Goal: Information Seeking & Learning: Learn about a topic

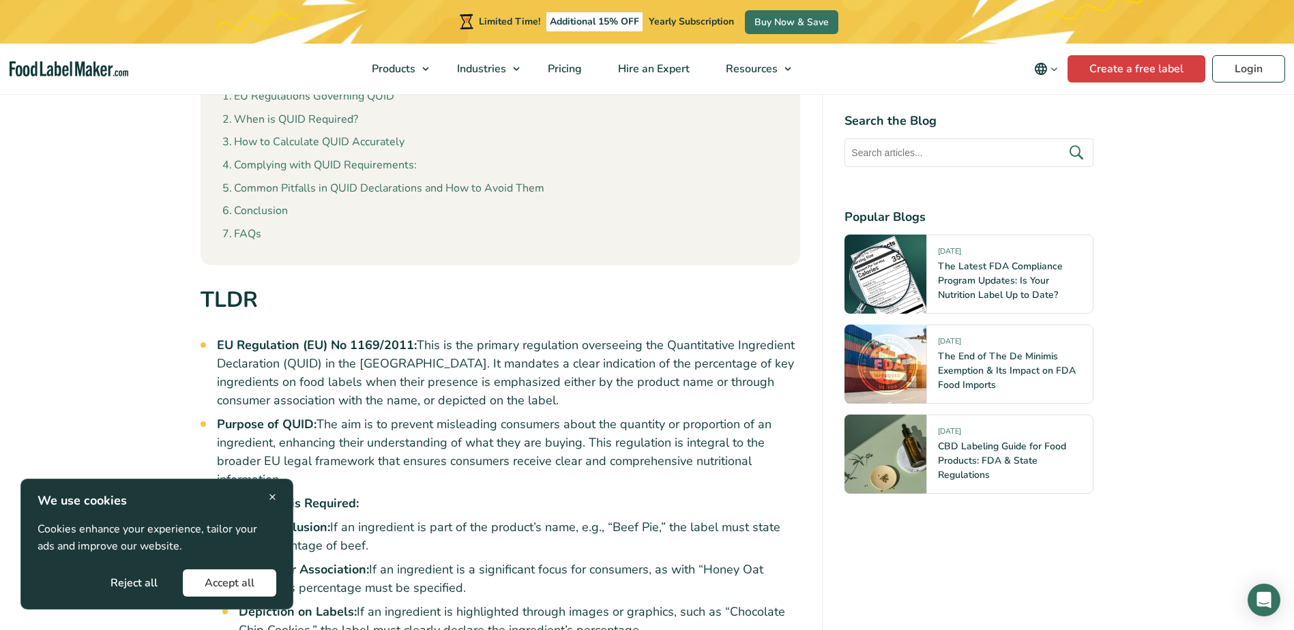
scroll to position [818, 0]
drag, startPoint x: 151, startPoint y: 587, endPoint x: 353, endPoint y: 475, distance: 230.8
click at [153, 587] on button "Reject all" at bounding box center [134, 582] width 91 height 27
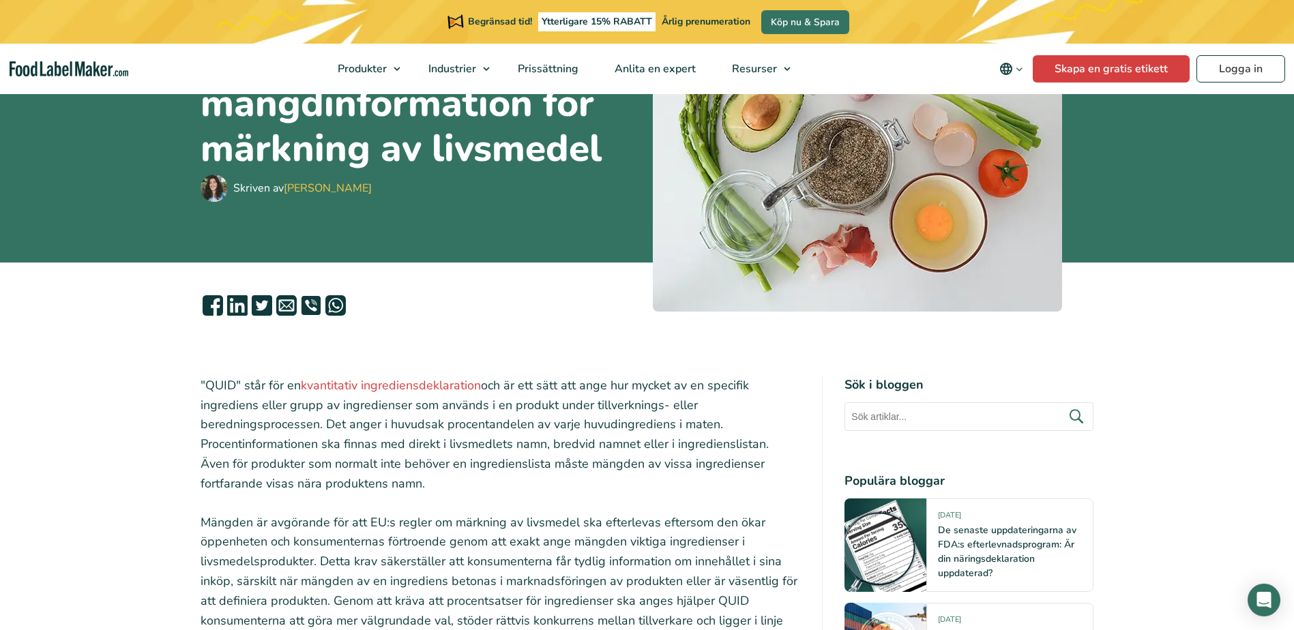
scroll to position [205, 0]
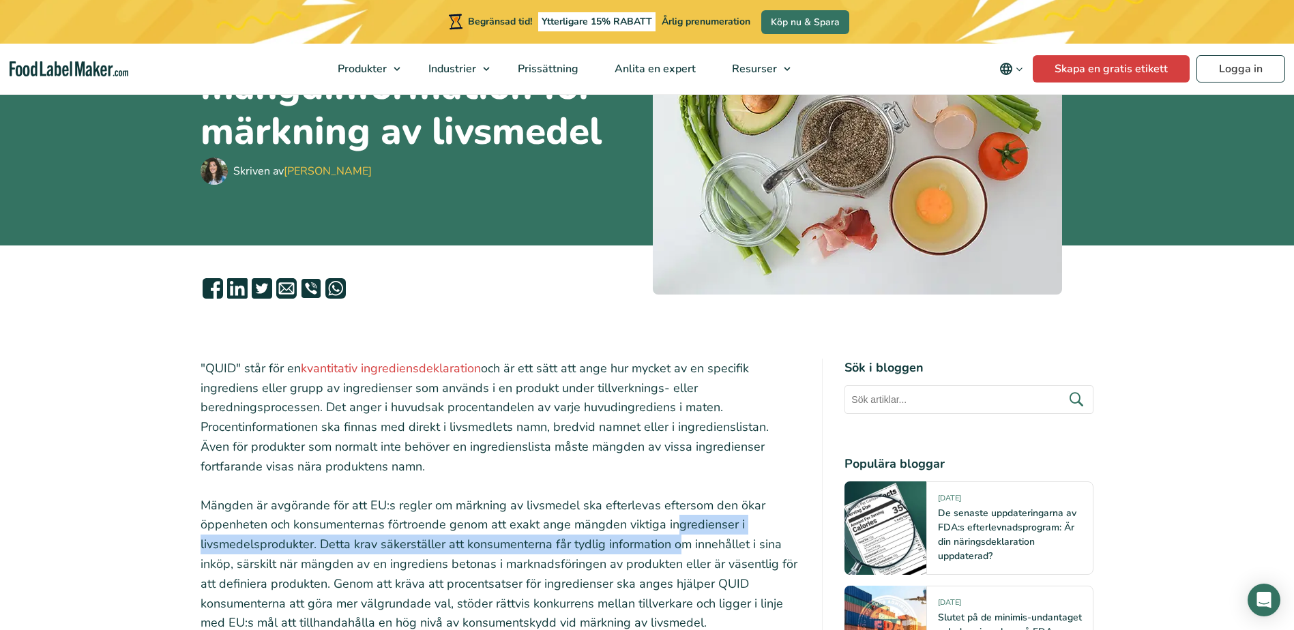
drag, startPoint x: 675, startPoint y: 524, endPoint x: 679, endPoint y: 541, distance: 17.4
click at [679, 541] on p "Mängden är avgörande för att EU:s regler om märkning av livsmedel ska efterleva…" at bounding box center [500, 565] width 600 height 138
click at [361, 546] on p "Mängden är avgörande för att EU:s regler om märkning av livsmedel ska efterleva…" at bounding box center [500, 565] width 600 height 138
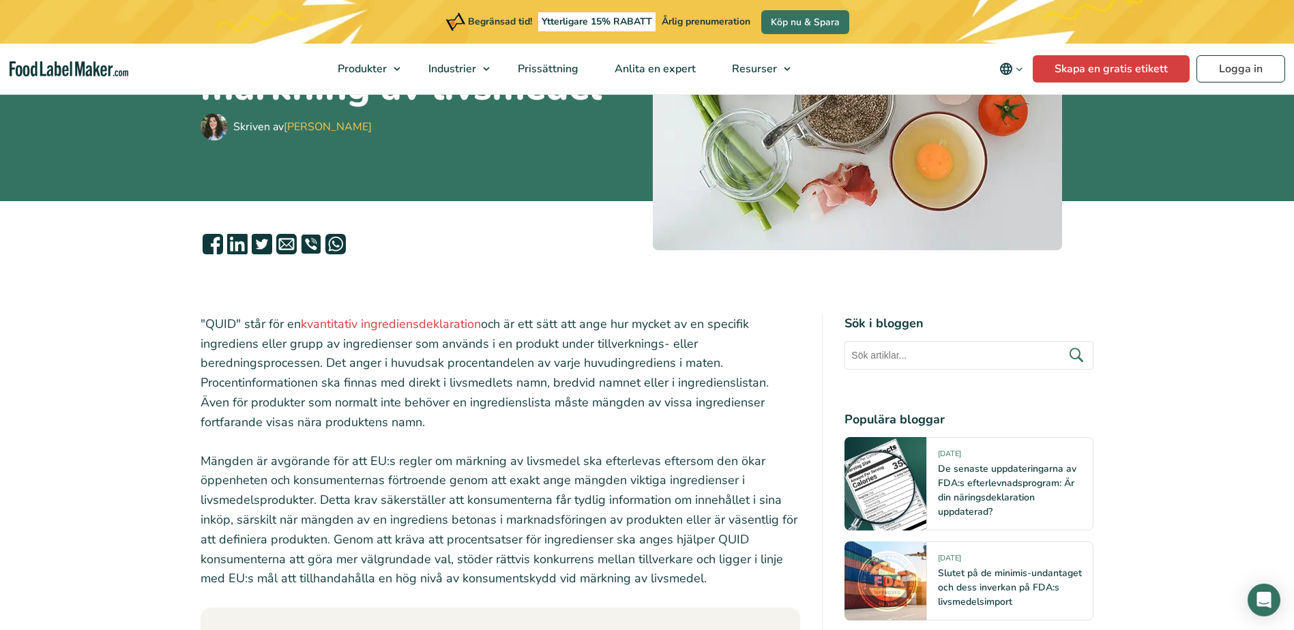
scroll to position [273, 0]
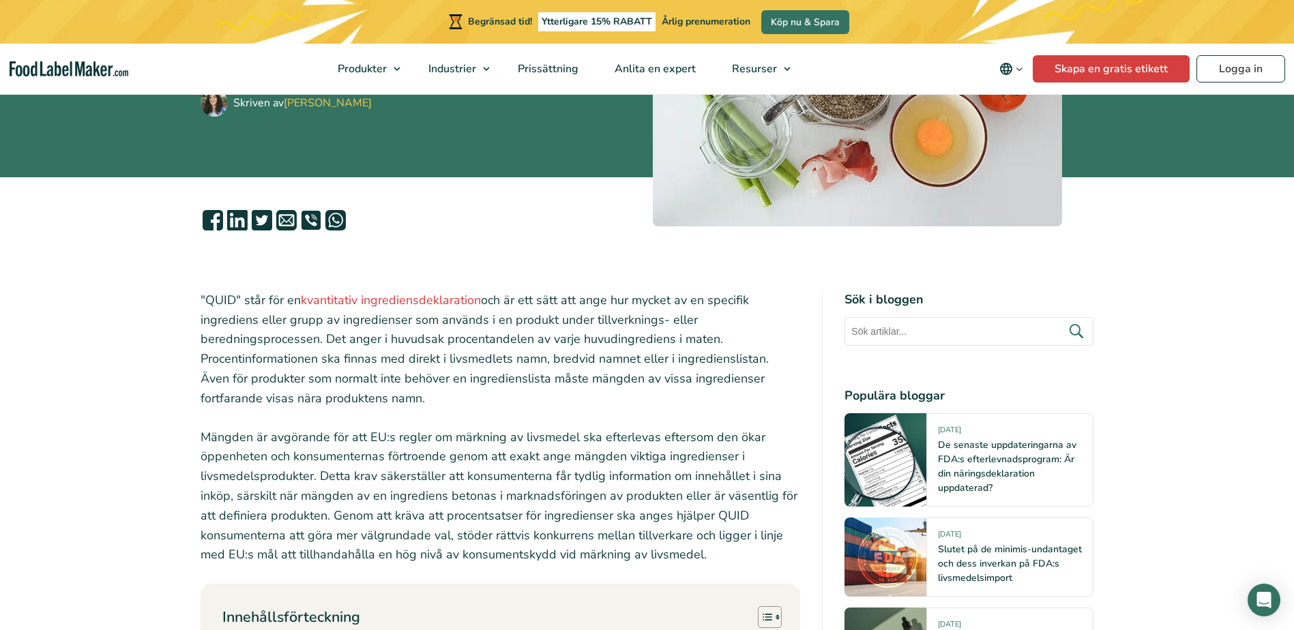
click at [530, 458] on p "Mängden är avgörande för att EU:s regler om märkning av livsmedel ska efterleva…" at bounding box center [500, 497] width 600 height 138
click at [206, 436] on p "Mängden är avgörande för att EU:s regler om märkning av livsmedel ska efterleva…" at bounding box center [500, 497] width 600 height 138
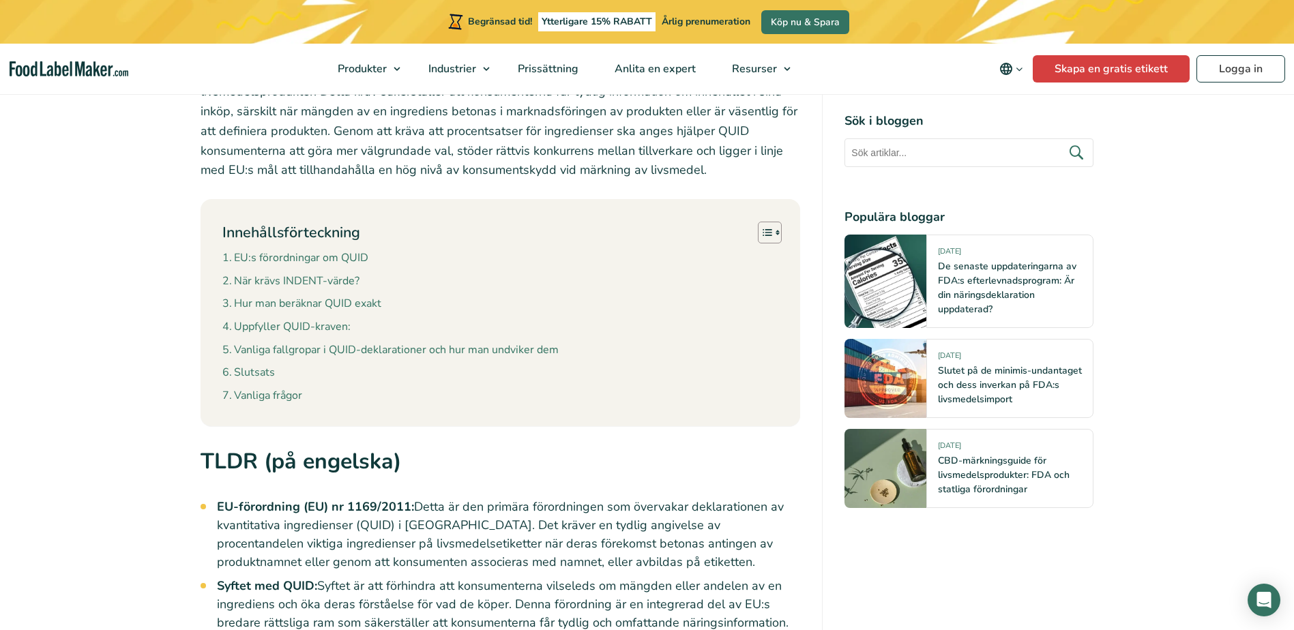
scroll to position [682, 0]
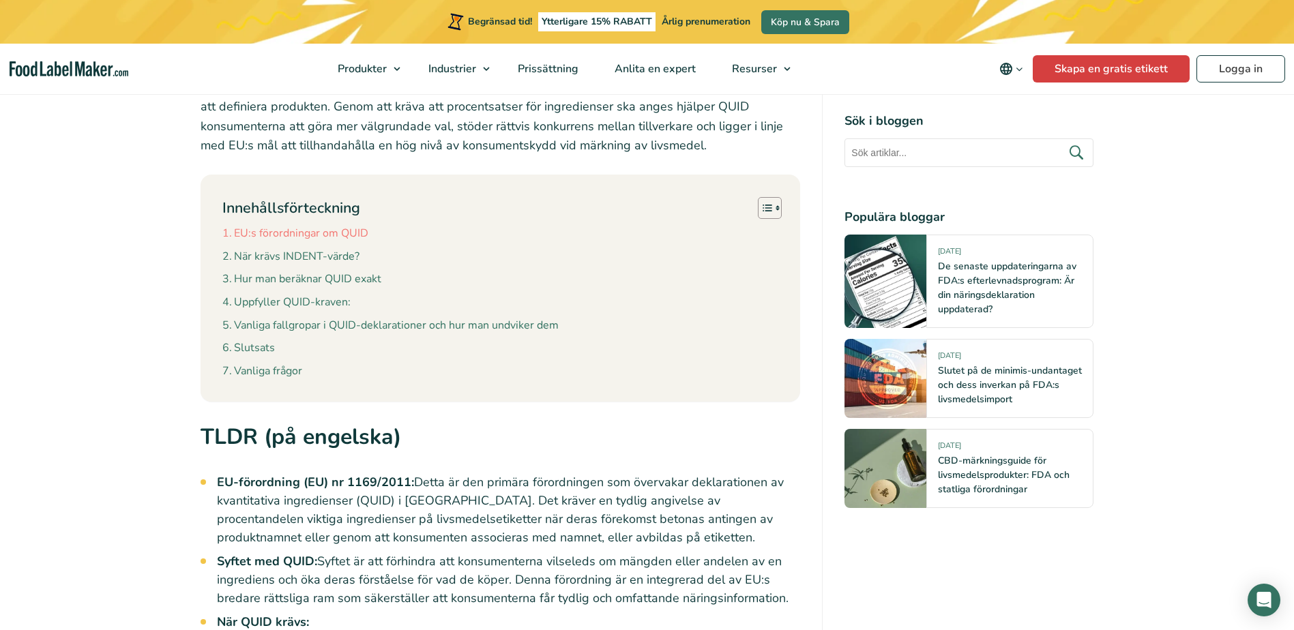
click at [322, 228] on link "EU:s förordningar om QUID" at bounding box center [295, 234] width 146 height 18
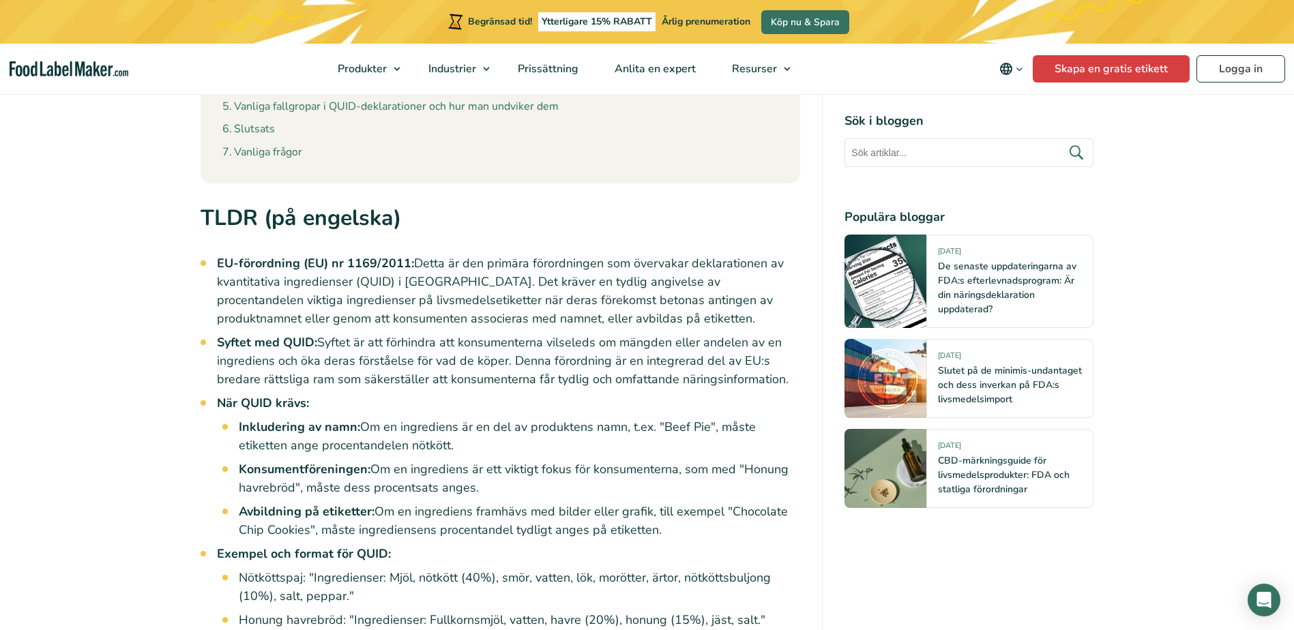
scroll to position [925, 0]
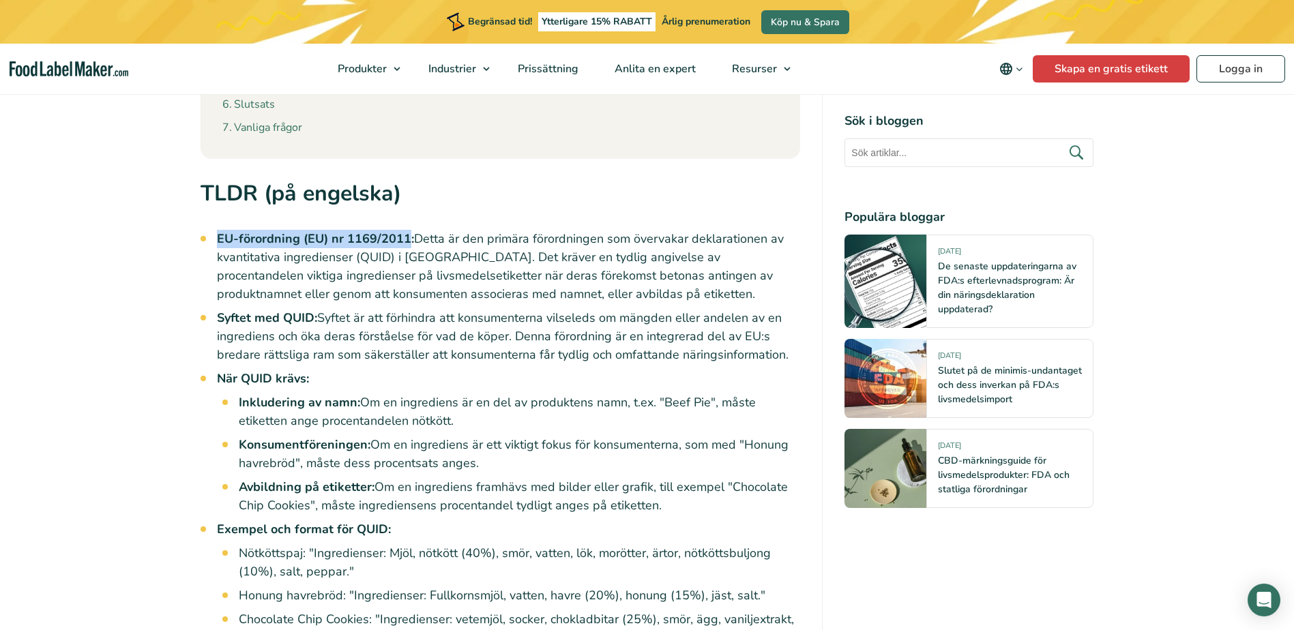
drag, startPoint x: 406, startPoint y: 235, endPoint x: 218, endPoint y: 237, distance: 188.9
click at [218, 237] on strong "EU-förordning (EU) nr 1169/2011:" at bounding box center [315, 239] width 197 height 16
copy strong "EU-förordning (EU) nr 1169/2011"
drag, startPoint x: 489, startPoint y: 222, endPoint x: 490, endPoint y: 215, distance: 7.0
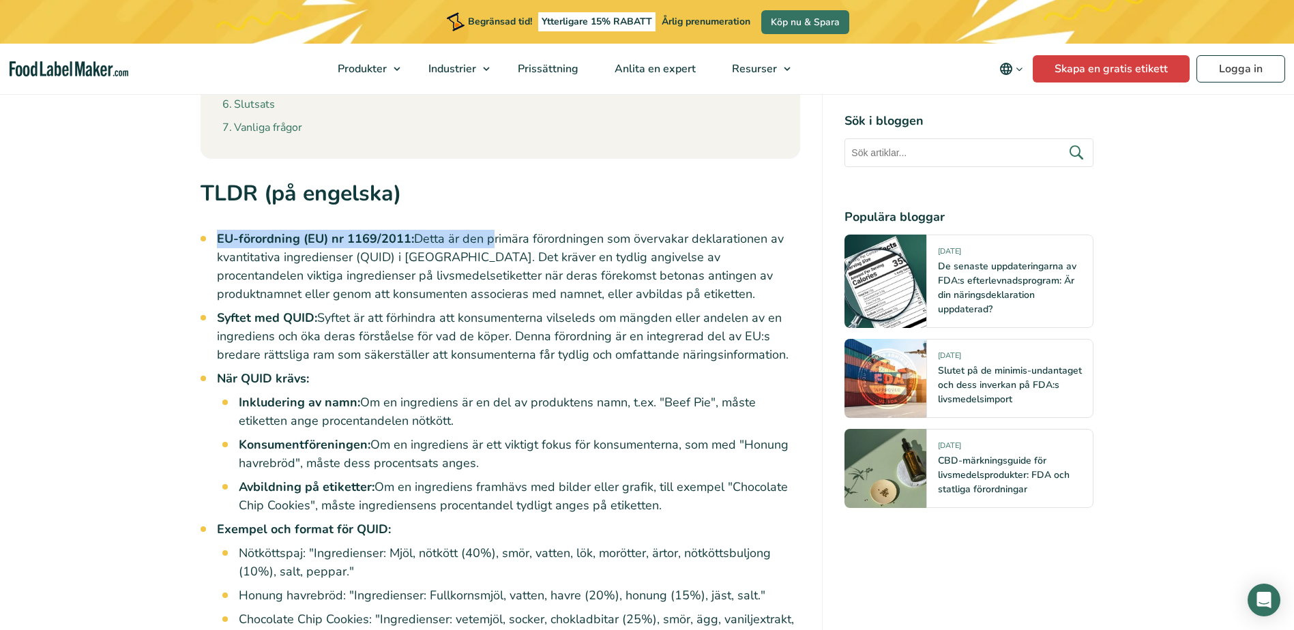
drag, startPoint x: 490, startPoint y: 215, endPoint x: 593, endPoint y: 209, distance: 102.5
click at [603, 198] on h2 "TLDR (på engelska)" at bounding box center [500, 198] width 600 height 42
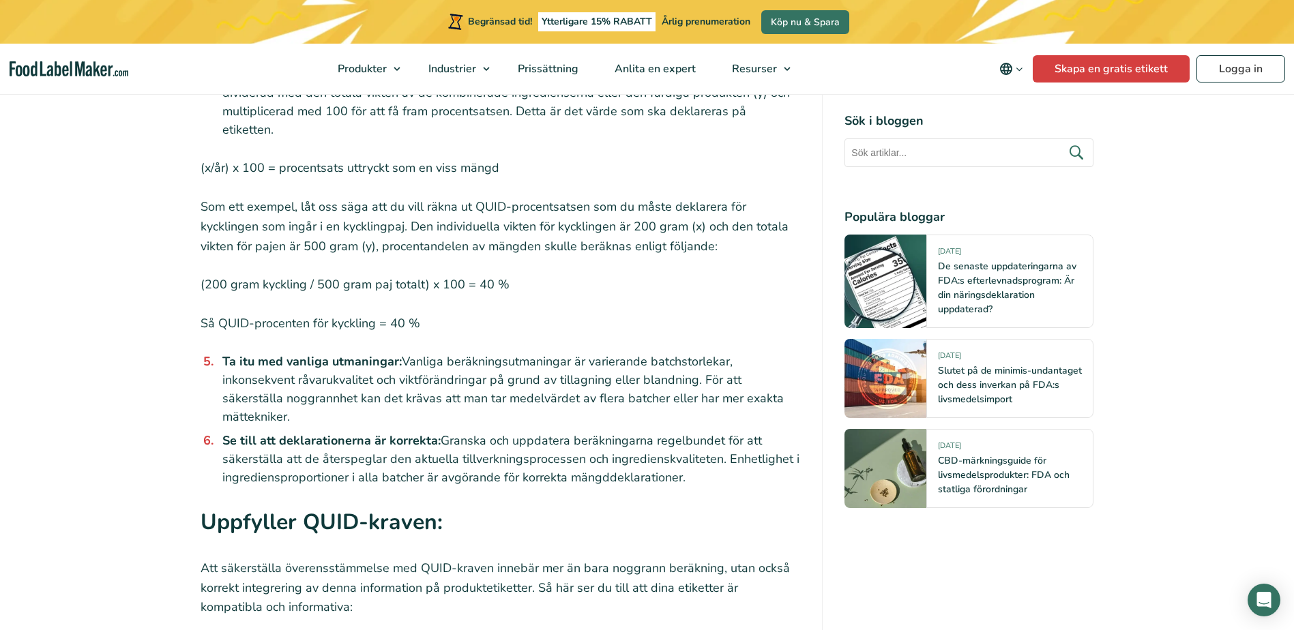
scroll to position [3312, 0]
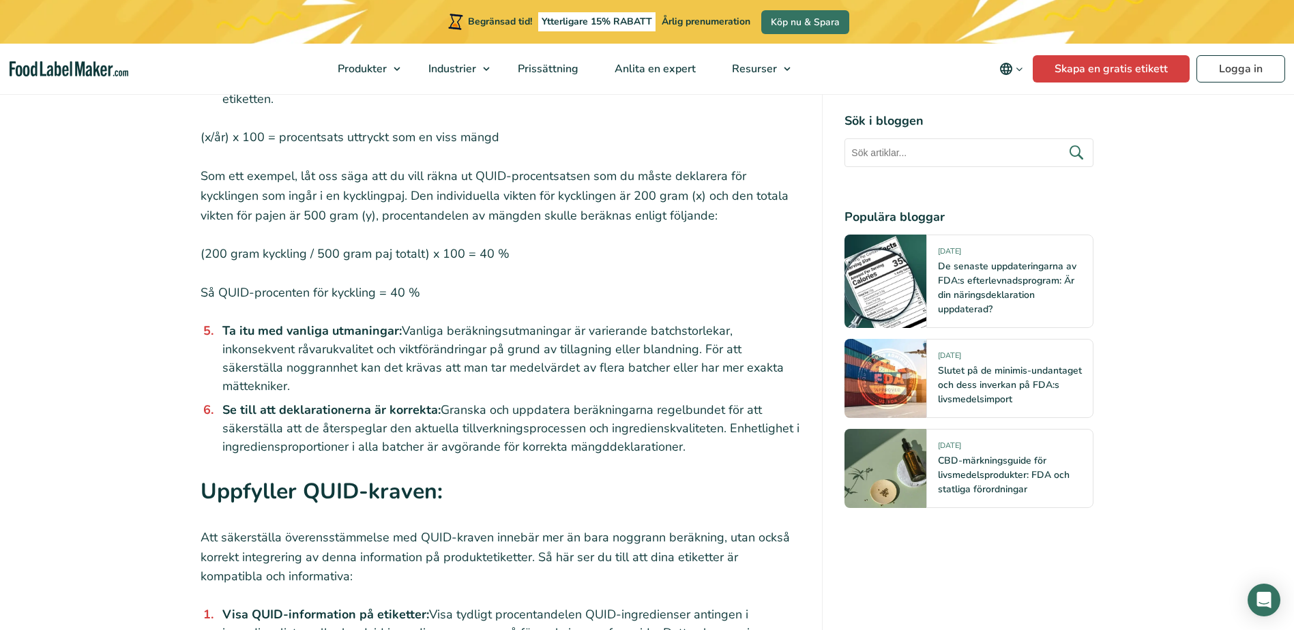
click at [681, 283] on p "Så QUID-procenten för kyckling = 40 %" at bounding box center [500, 293] width 600 height 20
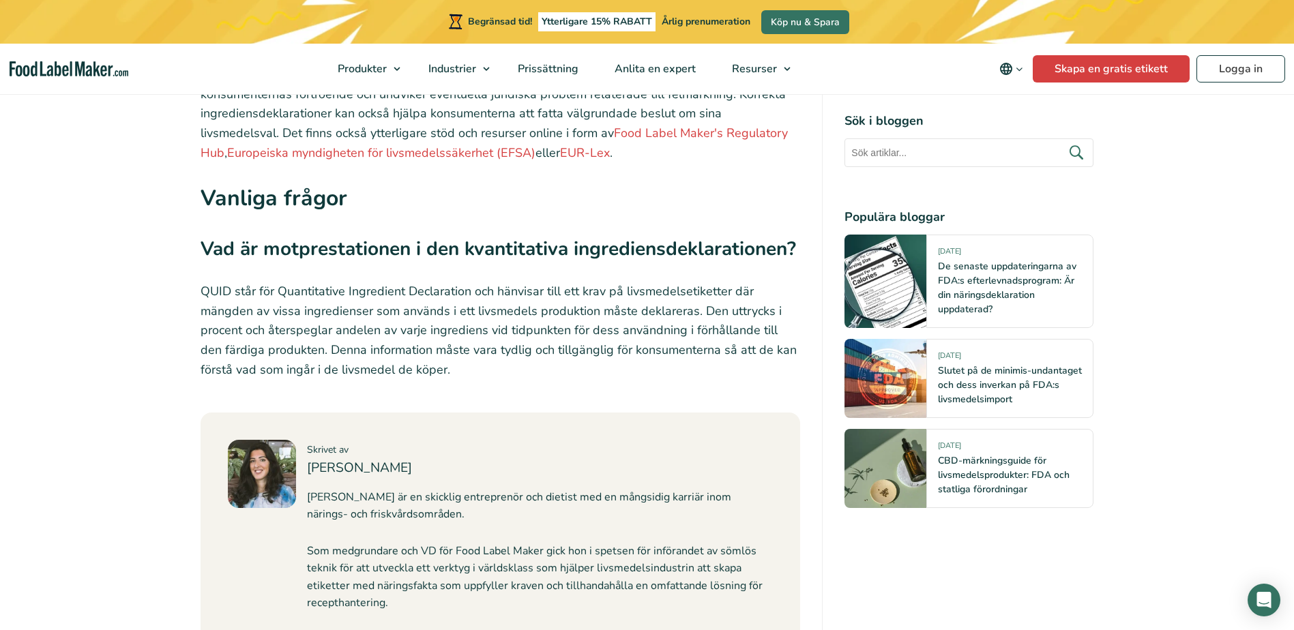
scroll to position [4600, 0]
